Goal: Transaction & Acquisition: Book appointment/travel/reservation

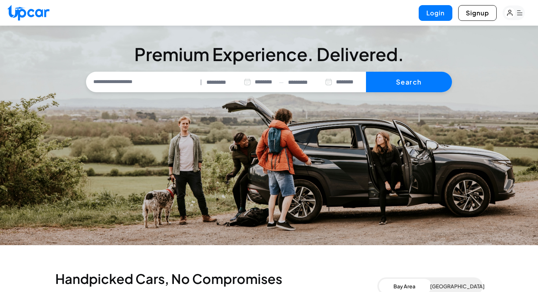
select select "********"
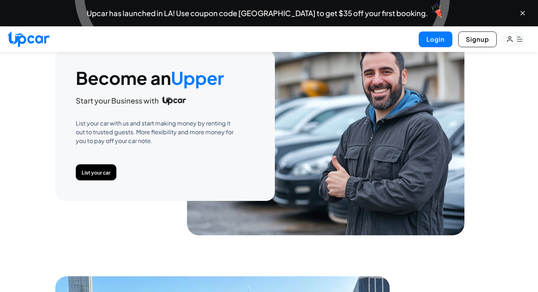
scroll to position [2133, 0]
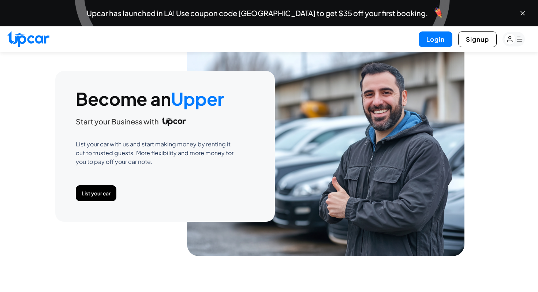
click at [106, 141] on p "List your car with us and start making money by renting it out to trusted guest…" at bounding box center [158, 153] width 164 height 26
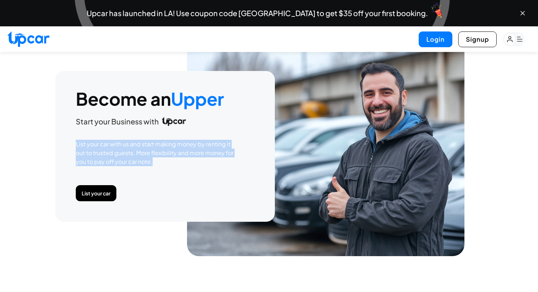
click at [106, 141] on p "List your car with us and start making money by renting it out to trusted guest…" at bounding box center [158, 153] width 164 height 26
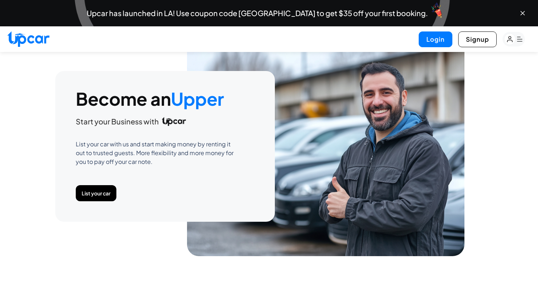
click at [106, 141] on p "List your car with us and start making money by renting it out to trusted guest…" at bounding box center [158, 153] width 164 height 26
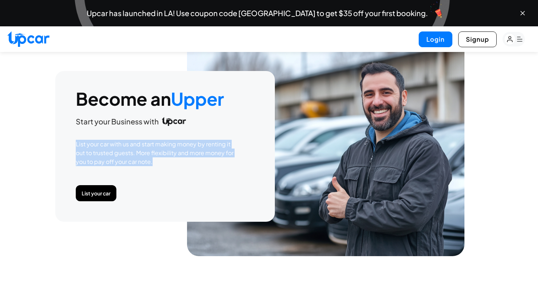
click at [106, 141] on p "List your car with us and start making money by renting it out to trusted guest…" at bounding box center [158, 153] width 164 height 26
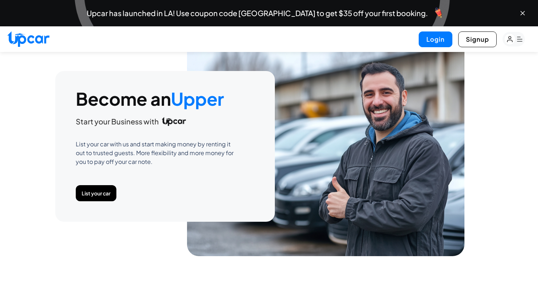
click at [106, 141] on p "List your car with us and start making money by renting it out to trusted guest…" at bounding box center [158, 153] width 164 height 26
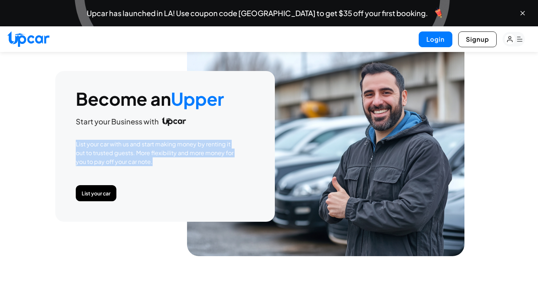
click at [106, 141] on p "List your car with us and start making money by renting it out to trusted guest…" at bounding box center [158, 153] width 164 height 26
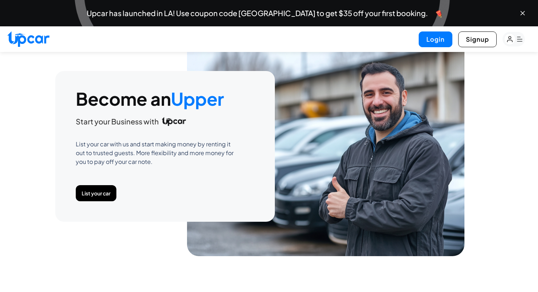
click at [106, 141] on p "List your car with us and start making money by renting it out to trusted guest…" at bounding box center [158, 153] width 164 height 26
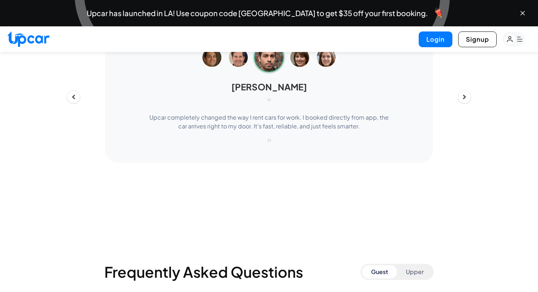
scroll to position [3040, 0]
